Goal: Task Accomplishment & Management: Use online tool/utility

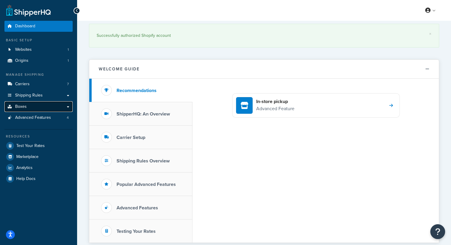
click at [36, 109] on link "Boxes" at bounding box center [38, 106] width 68 height 11
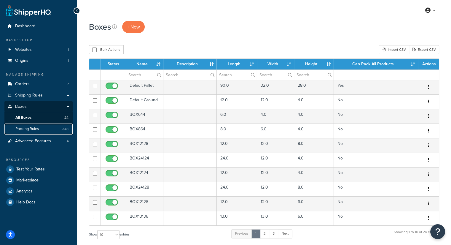
click at [25, 128] on span "Packing Rules" at bounding box center [26, 128] width 23 height 5
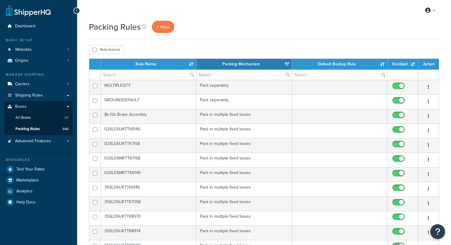
select select "15"
click at [161, 24] on span "+ New" at bounding box center [163, 26] width 13 height 7
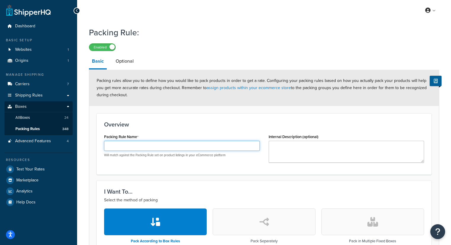
click at [122, 146] on input "Packing Rule Name" at bounding box center [182, 146] width 156 height 10
paste input "PNTLRG20K-10"
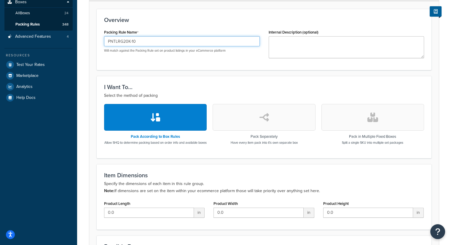
scroll to position [148, 0]
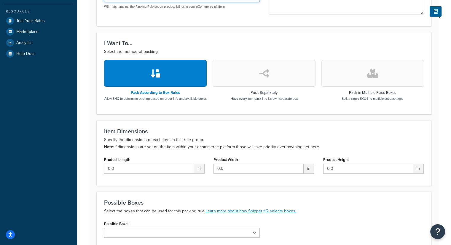
type input "PNTLRG20K-10"
click at [164, 169] on input "0.0" at bounding box center [149, 168] width 90 height 10
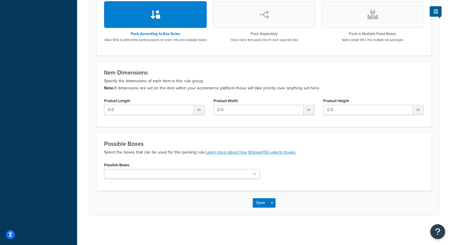
click at [372, 18] on button "button" at bounding box center [372, 14] width 103 height 27
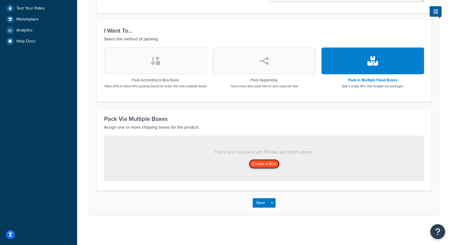
click at [268, 168] on button "Create a Box" at bounding box center [264, 163] width 31 height 9
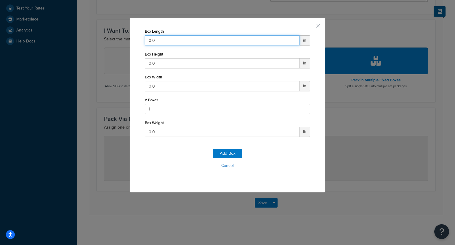
drag, startPoint x: 179, startPoint y: 42, endPoint x: 134, endPoint y: 34, distance: 45.7
click at [134, 34] on div "Box Length 0.0 in Box Height 0.0 in Box Width 0.0 in # Boxes 1 Box Weight 0.0 l…" at bounding box center [228, 105] width 196 height 175
type input "12"
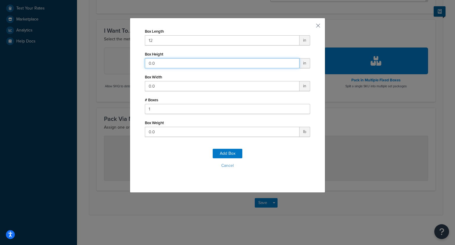
drag, startPoint x: 154, startPoint y: 62, endPoint x: 128, endPoint y: 55, distance: 26.9
click at [130, 55] on div "Box Length 12 in Box Height 0.0 in Box Width 0.0 in # Boxes 1 Box Weight 0.0 lb…" at bounding box center [228, 105] width 196 height 175
type input "12"
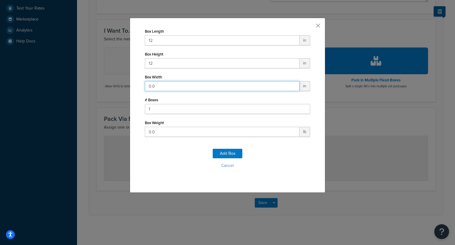
click at [155, 83] on input "0.0" at bounding box center [222, 86] width 155 height 10
drag, startPoint x: 160, startPoint y: 83, endPoint x: 129, endPoint y: 80, distance: 30.4
click at [130, 81] on div "Box Length 12 in Box Height 12 in Box Width 0.0 in # Boxes 1 Box Weight 0.0 lb …" at bounding box center [228, 105] width 196 height 175
type input "12"
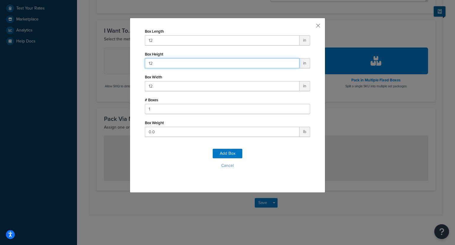
drag, startPoint x: 157, startPoint y: 60, endPoint x: 129, endPoint y: 54, distance: 28.0
click at [130, 55] on div "Box Length 12 in Box Height 12 in Box Width 12 in # Boxes 1 Box Weight 0.0 lb A…" at bounding box center [228, 105] width 196 height 175
type input "8"
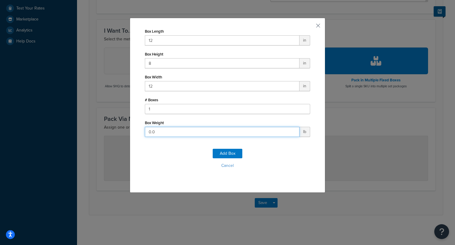
click at [118, 125] on div "Box Length 12 in Box Height 8 in Box Width 12 in # Boxes 1 Box Weight 0.0 lb Ad…" at bounding box center [227, 122] width 455 height 245
type input "50"
click at [217, 151] on button "Add Box" at bounding box center [228, 153] width 30 height 9
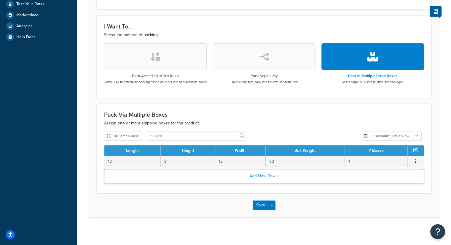
click at [269, 179] on button "Add New Row +" at bounding box center [264, 176] width 320 height 14
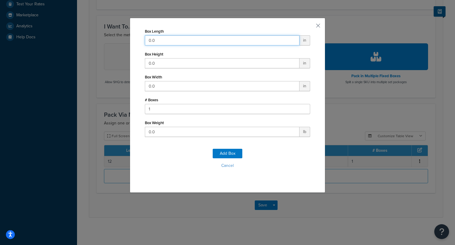
drag, startPoint x: 183, startPoint y: 44, endPoint x: 126, endPoint y: 36, distance: 57.4
click at [127, 37] on div "Box Length 0.0 in Box Height 0.0 in Box Width 0.0 in # Boxes 1 Box Weight 0.0 l…" at bounding box center [227, 122] width 455 height 245
type input "12"
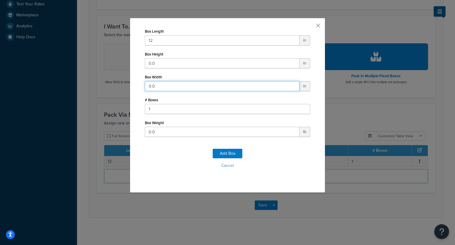
drag, startPoint x: 167, startPoint y: 87, endPoint x: 117, endPoint y: 80, distance: 50.4
click at [117, 80] on div "Box Length 12 in Box Height 0.0 in Box Width 0.0 in # Boxes 1 Box Weight 0.0 lb…" at bounding box center [227, 122] width 455 height 245
type input "12"
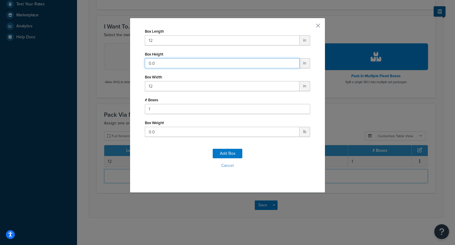
click at [161, 58] on input "0.0" at bounding box center [222, 63] width 155 height 10
drag, startPoint x: 160, startPoint y: 58, endPoint x: 107, endPoint y: 56, distance: 52.5
click at [108, 55] on div "Box Length 12 in Box Height 0.0 in Box Width 12 in # Boxes 1 Box Weight 0.0 lb …" at bounding box center [227, 122] width 455 height 245
type input "8"
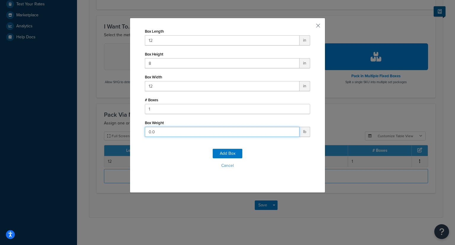
drag, startPoint x: 153, startPoint y: 134, endPoint x: 126, endPoint y: 130, distance: 27.2
click at [126, 130] on div "Box Length 12 in Box Height 8 in Box Width 12 in # Boxes 1 Box Weight 0.0 lb Ad…" at bounding box center [227, 122] width 455 height 245
type input "50"
click at [224, 152] on button "Add Box" at bounding box center [228, 153] width 30 height 9
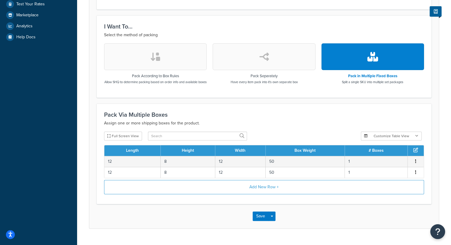
scroll to position [17, 0]
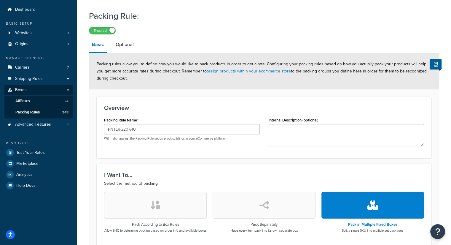
drag, startPoint x: 116, startPoint y: 48, endPoint x: 121, endPoint y: 52, distance: 6.7
click at [116, 48] on link "Optional" at bounding box center [125, 44] width 24 height 14
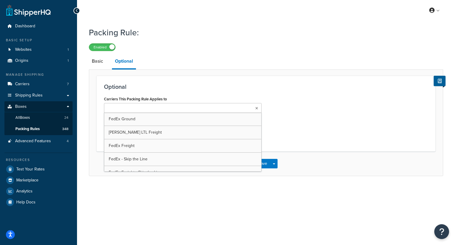
click at [125, 109] on input "Carriers This Packing Rule Applies to" at bounding box center [132, 108] width 52 height 7
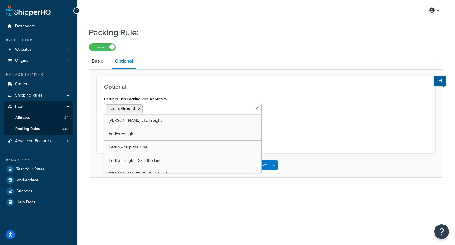
click at [221, 71] on div "Optional Carriers This Packing Rule Applies to FedEx Ground SAIA LTL Freight Fe…" at bounding box center [266, 123] width 355 height 108
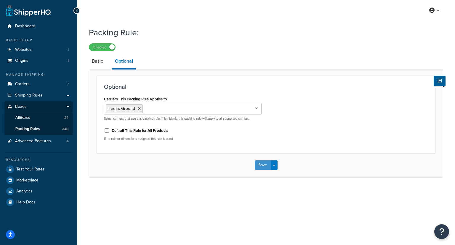
click at [261, 162] on button "Save" at bounding box center [263, 164] width 16 height 9
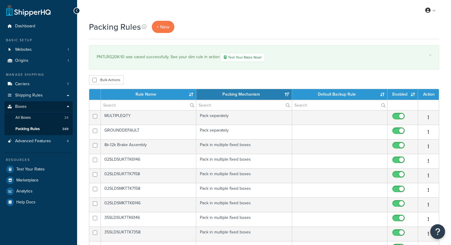
select select "15"
